Goal: Book appointment/travel/reservation

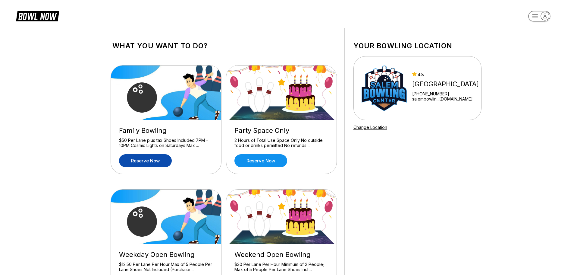
click at [156, 159] on link "Reserve now" at bounding box center [145, 160] width 53 height 13
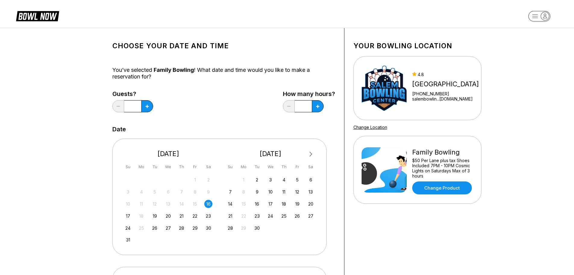
click at [312, 153] on button "Next Month" at bounding box center [311, 154] width 10 height 10
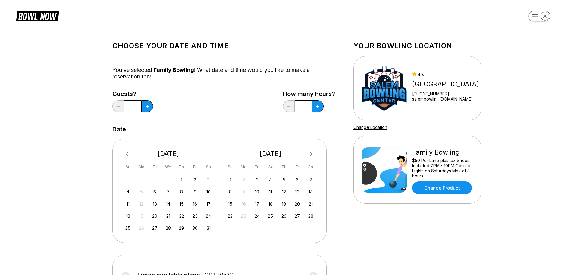
click at [312, 153] on button "Next Month" at bounding box center [311, 154] width 10 height 10
click at [297, 179] on div "5" at bounding box center [297, 180] width 8 height 8
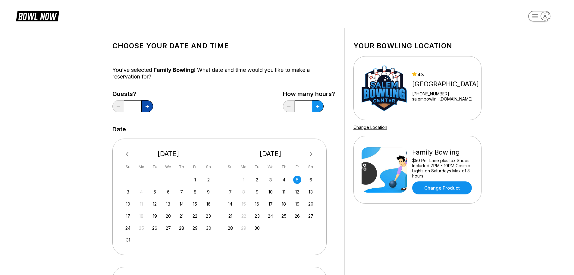
click at [147, 105] on icon at bounding box center [147, 106] width 3 height 3
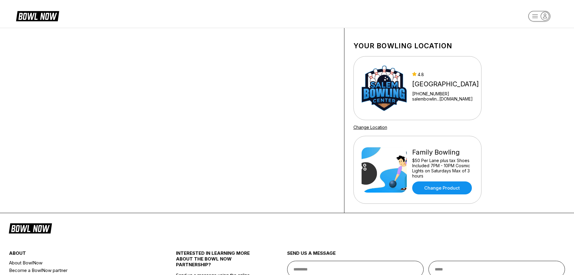
click at [147, 105] on div at bounding box center [223, 120] width 241 height 185
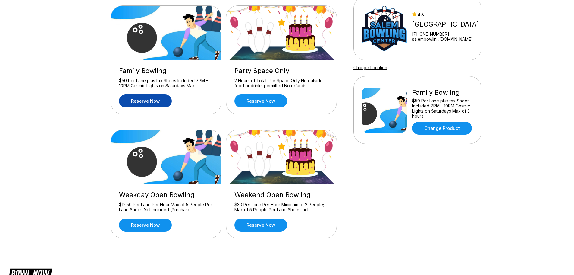
scroll to position [60, 0]
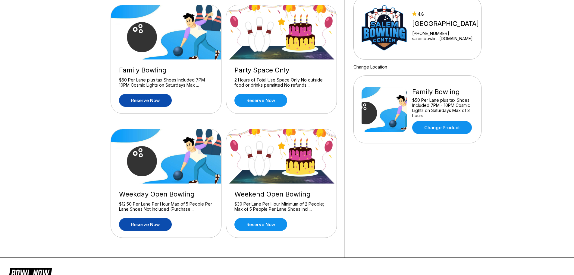
click at [150, 223] on link "Reserve now" at bounding box center [145, 224] width 53 height 13
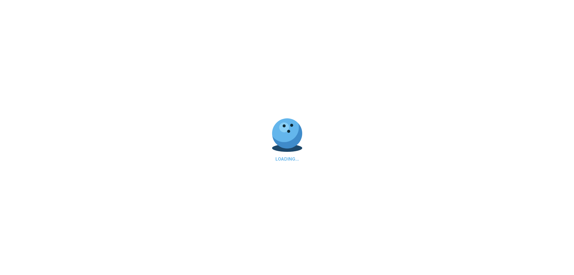
scroll to position [0, 0]
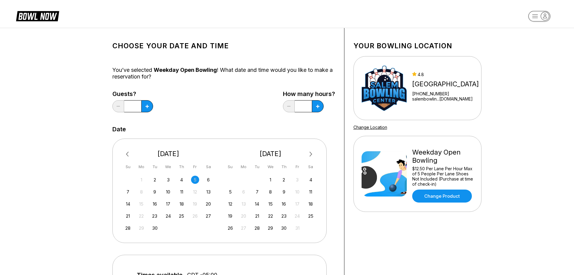
click at [195, 179] on div "5" at bounding box center [195, 180] width 8 height 8
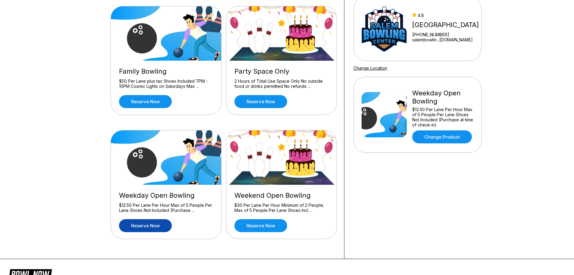
scroll to position [60, 0]
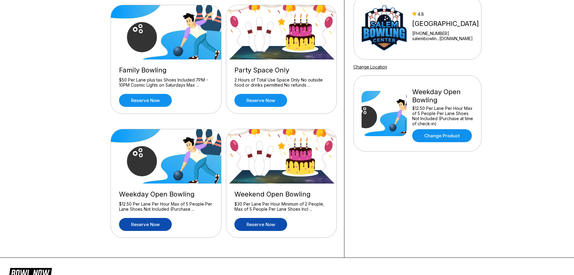
click at [265, 221] on link "Reserve now" at bounding box center [261, 224] width 53 height 13
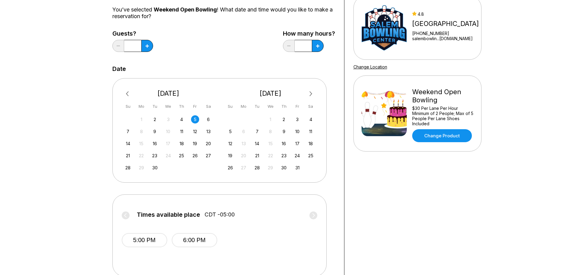
scroll to position [30, 0]
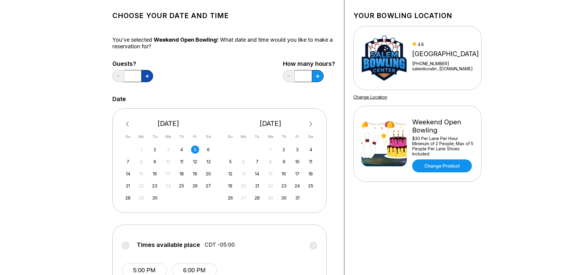
click at [149, 76] on icon at bounding box center [147, 75] width 3 height 3
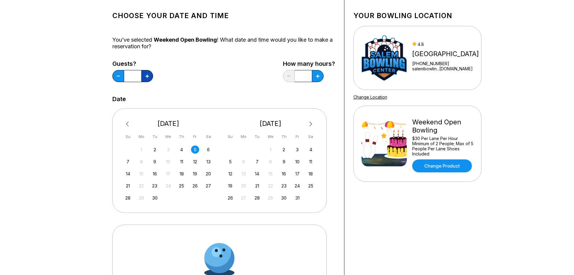
click at [149, 76] on icon at bounding box center [147, 75] width 3 height 3
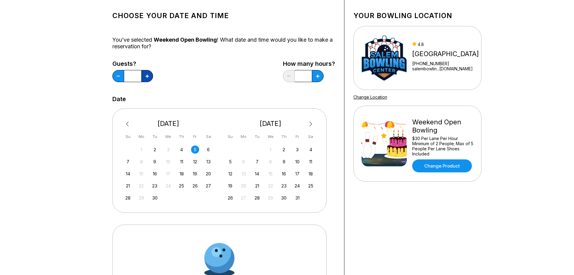
click at [149, 76] on icon at bounding box center [147, 75] width 3 height 3
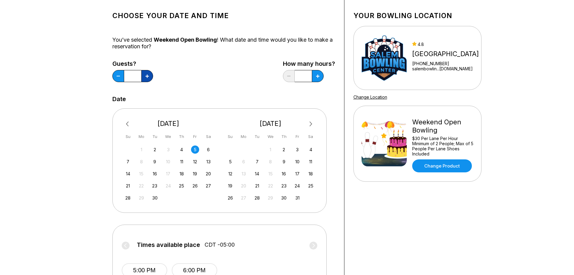
click at [149, 76] on icon at bounding box center [147, 75] width 3 height 3
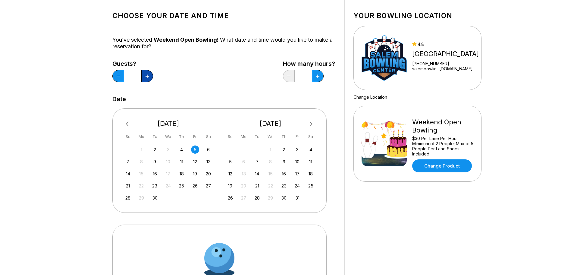
click at [149, 76] on icon at bounding box center [147, 75] width 3 height 3
type input "**"
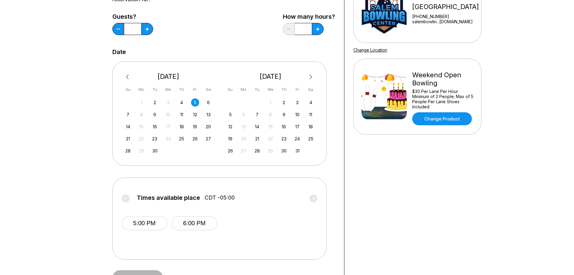
scroll to position [60, 0]
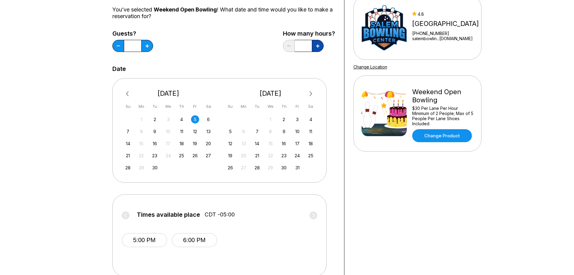
click at [149, 46] on icon at bounding box center [147, 45] width 3 height 3
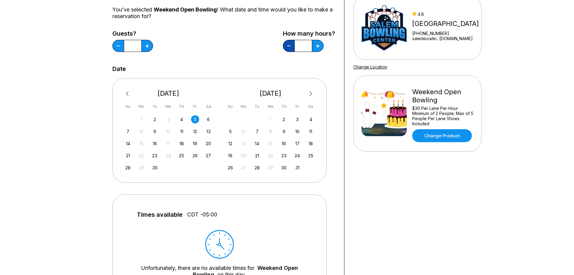
click at [124, 44] on button at bounding box center [118, 46] width 12 height 12
type input "*"
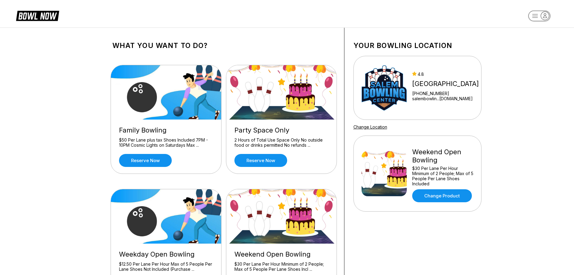
scroll to position [0, 0]
